Goal: Task Accomplishment & Management: Use online tool/utility

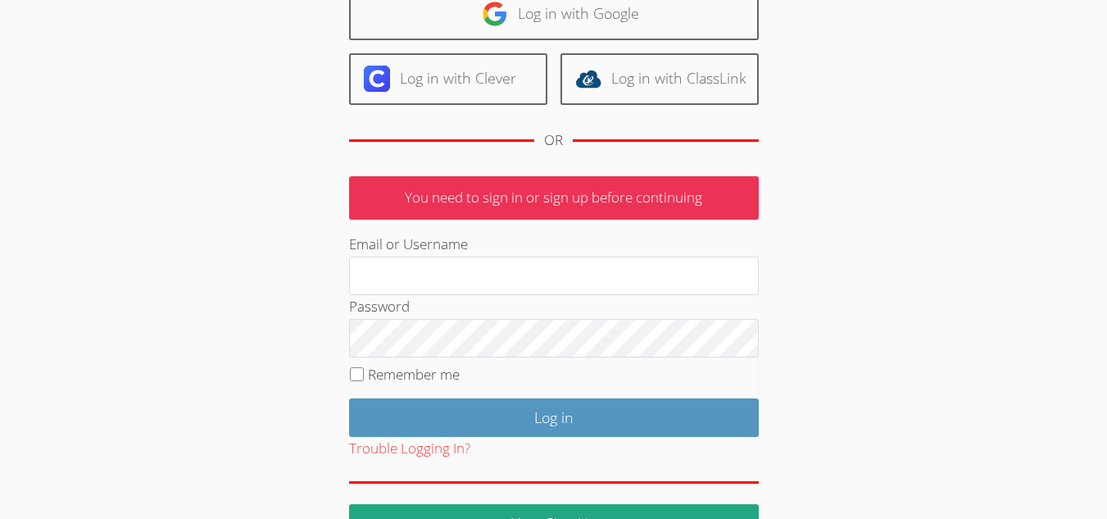
scroll to position [164, 0]
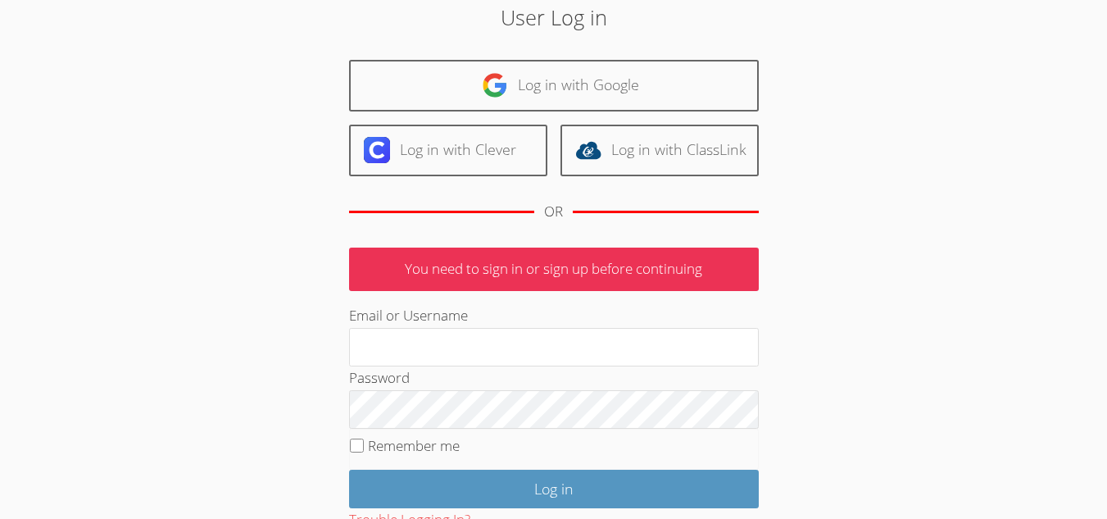
scroll to position [164, 0]
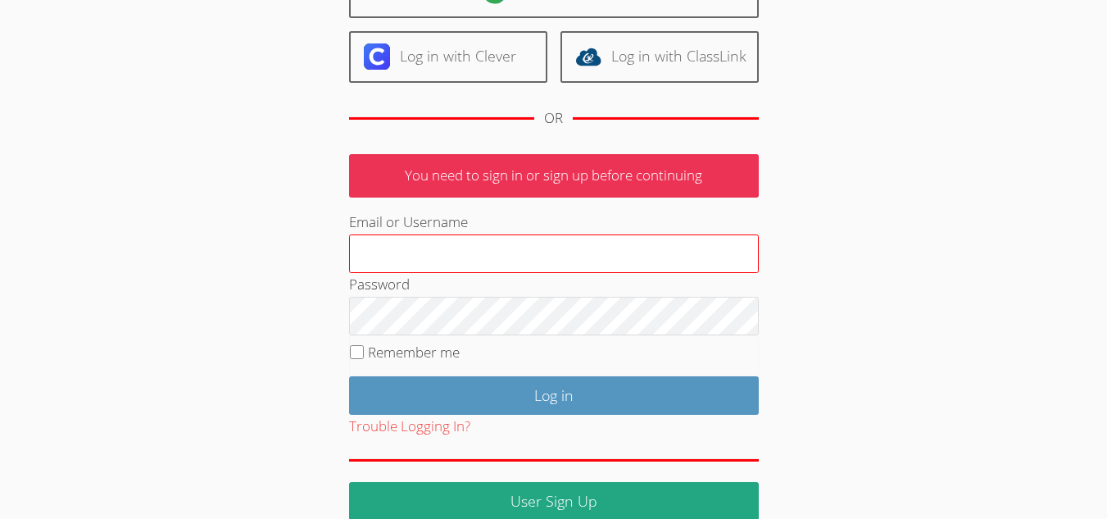
click at [499, 246] on input "Email or Username" at bounding box center [554, 253] width 410 height 39
type input "Ф"
type input "A"
type input "[EMAIL_ADDRESS][DOMAIN_NAME]"
click at [349, 376] on input "Log in" at bounding box center [554, 395] width 410 height 39
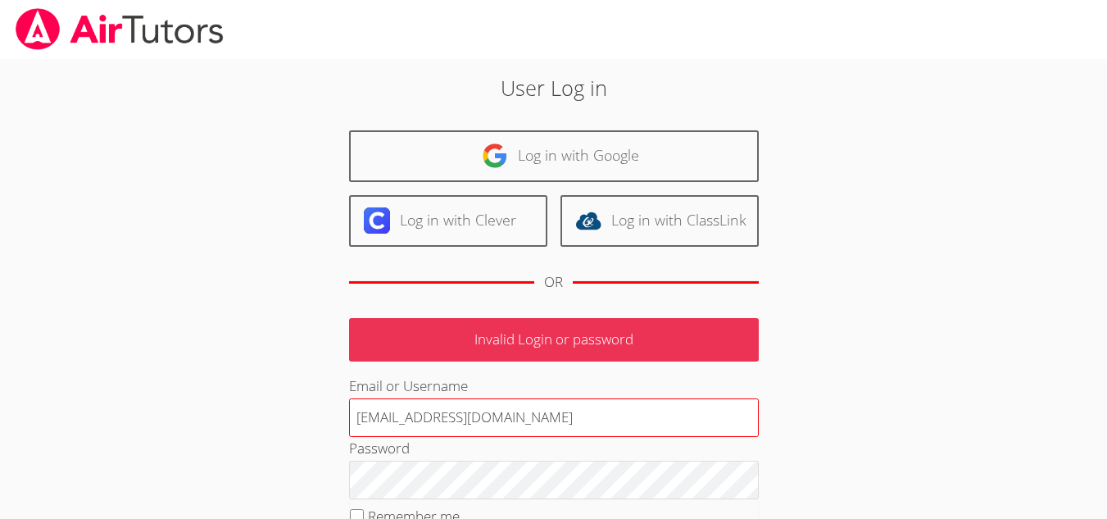
scroll to position [164, 0]
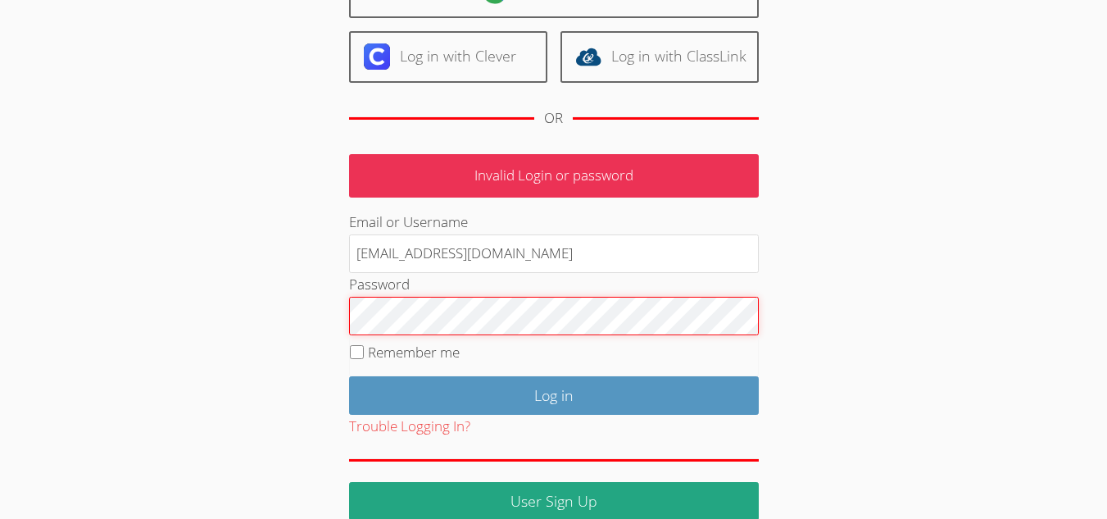
click at [349, 376] on input "Log in" at bounding box center [554, 395] width 410 height 39
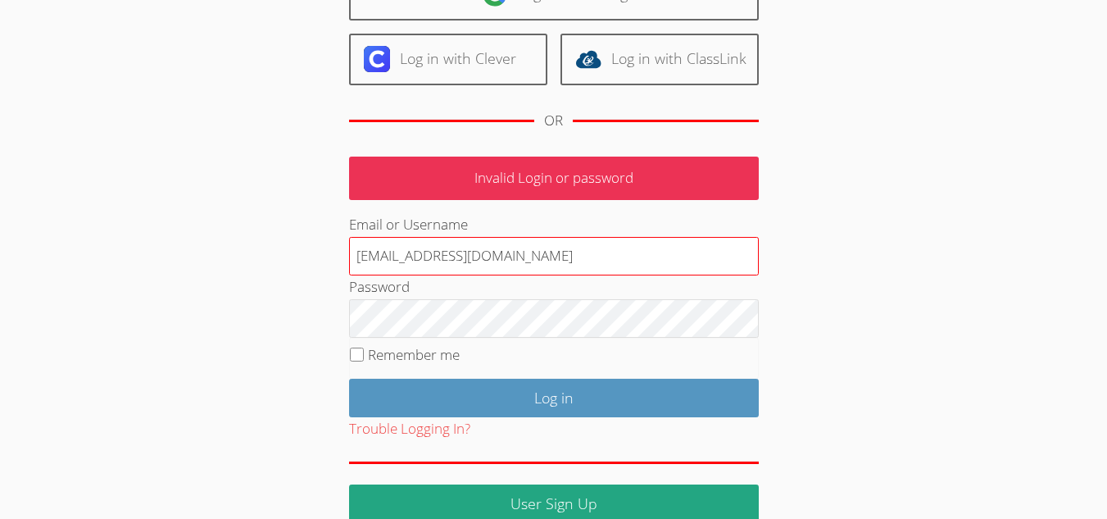
scroll to position [190, 0]
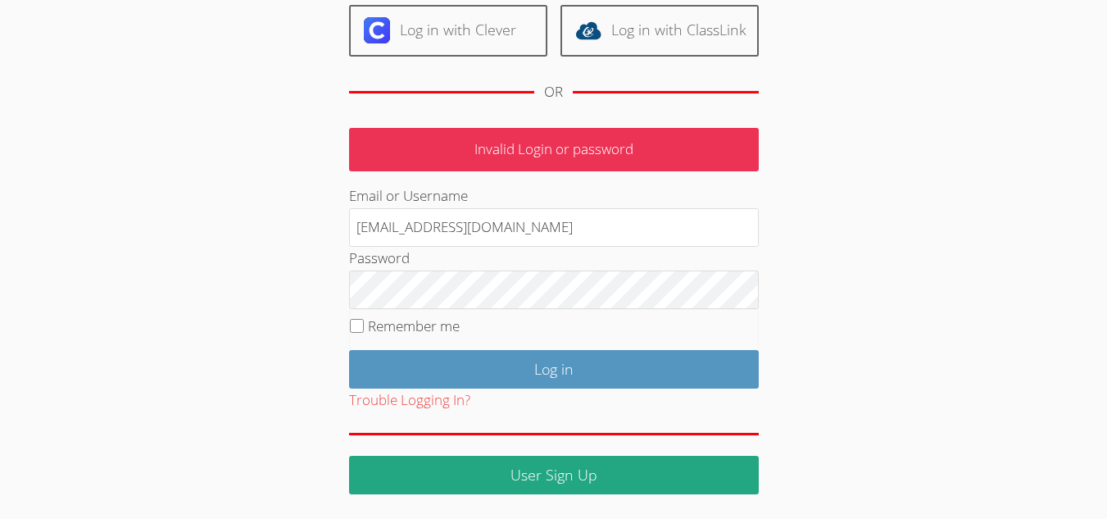
drag, startPoint x: 520, startPoint y: 229, endPoint x: 334, endPoint y: 243, distance: 186.5
click at [334, 243] on div "User Log in Log in with Google Log in with Clever Log in with ClassLink OR Inva…" at bounding box center [554, 188] width 598 height 612
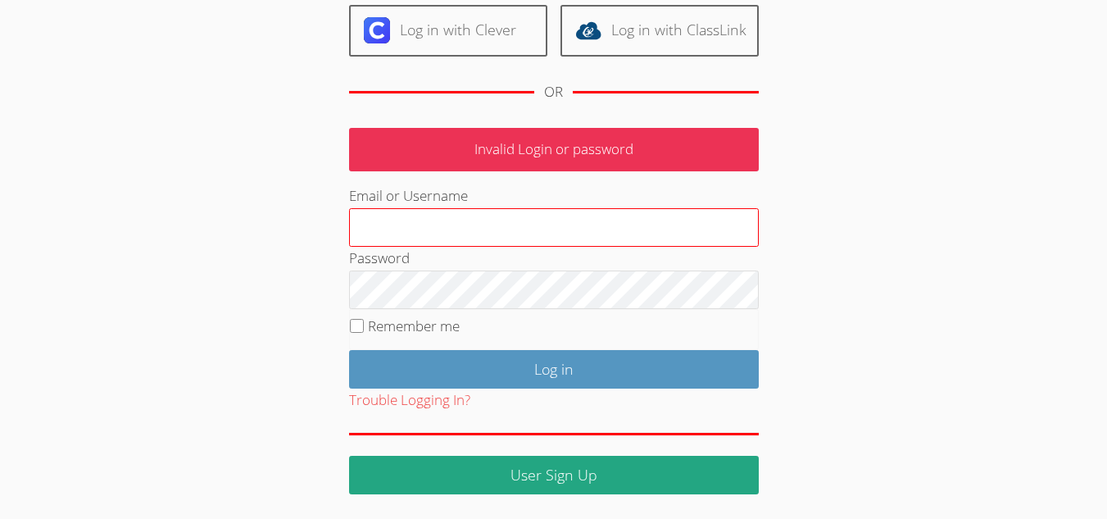
click at [400, 244] on input "Email or Username" at bounding box center [554, 227] width 410 height 39
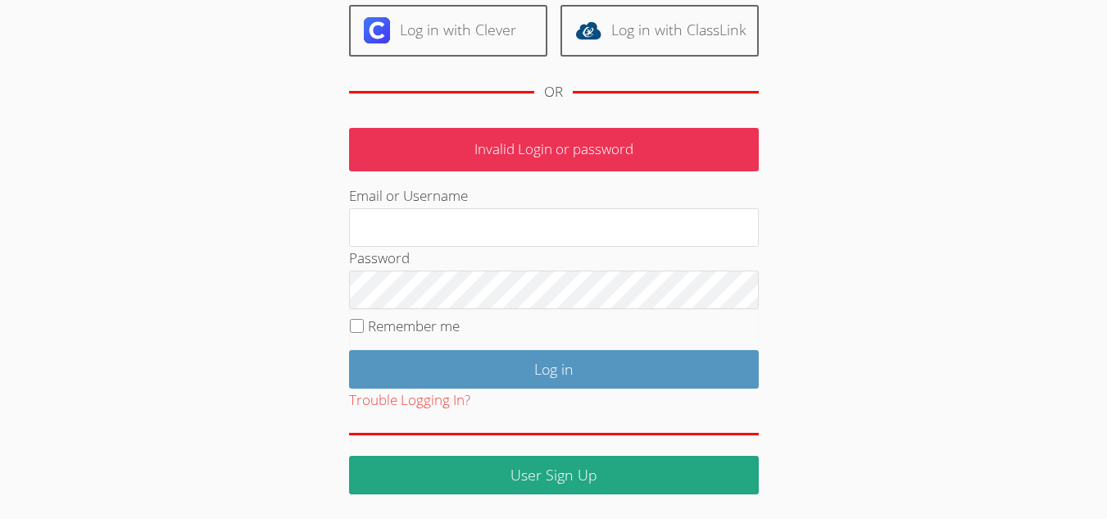
type input "jfitonova@gmail.com"
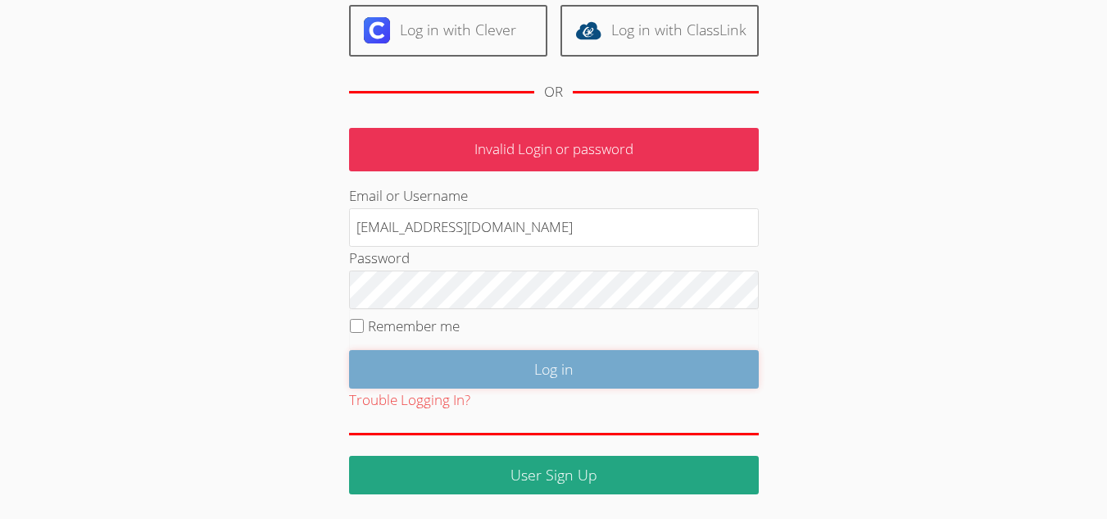
click at [545, 369] on input "Log in" at bounding box center [554, 369] width 410 height 39
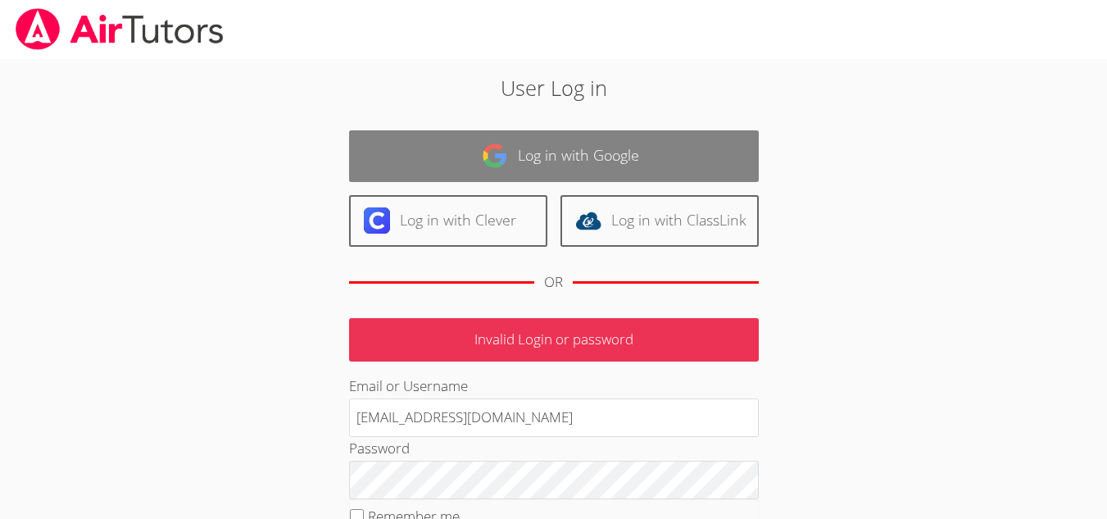
click at [540, 147] on link "Log in with Google" at bounding box center [554, 156] width 410 height 52
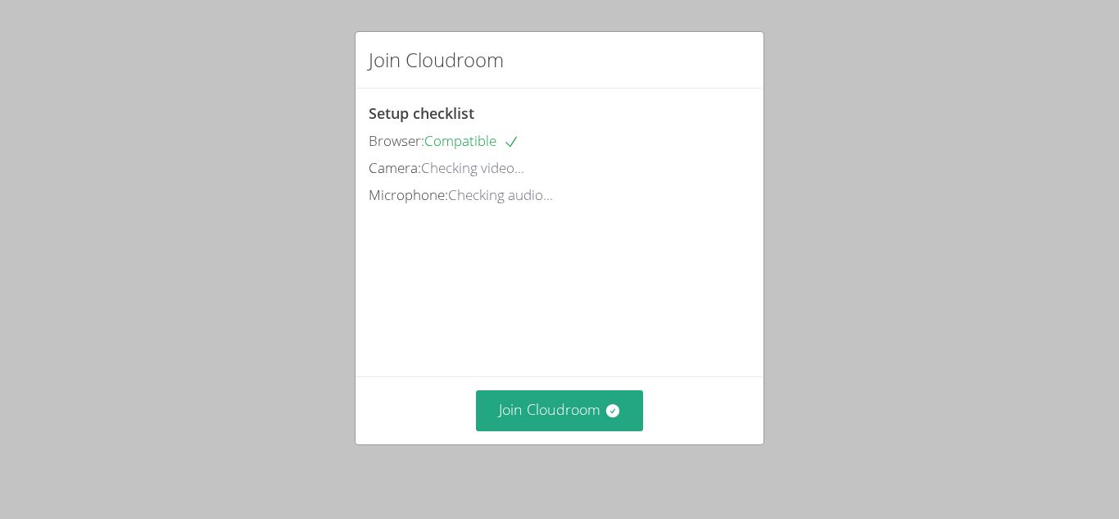
scroll to position [77, 0]
click at [542, 410] on button "Join Cloudroom" at bounding box center [560, 410] width 168 height 40
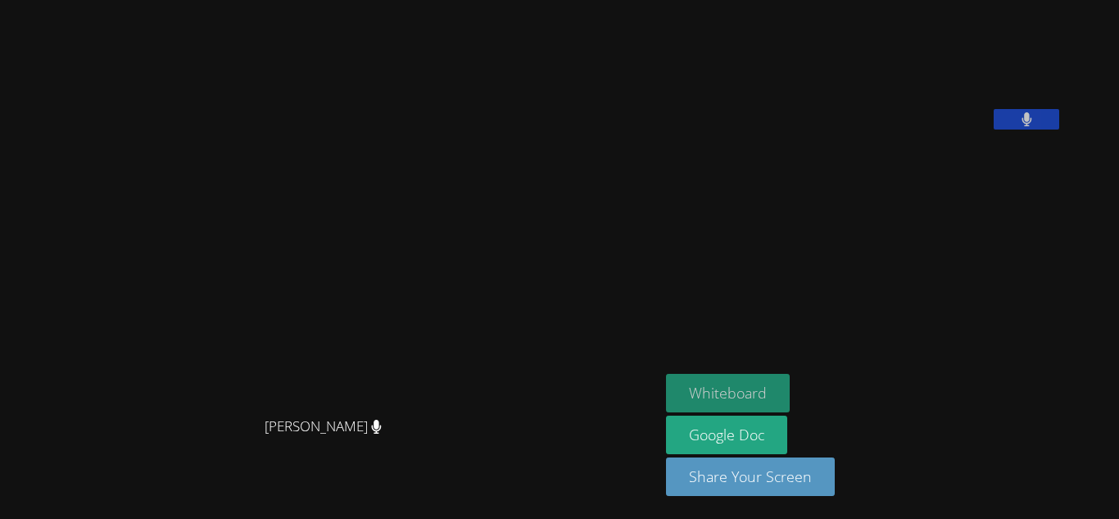
click at [783, 392] on button "Whiteboard" at bounding box center [728, 393] width 124 height 39
